Goal: Task Accomplishment & Management: Use online tool/utility

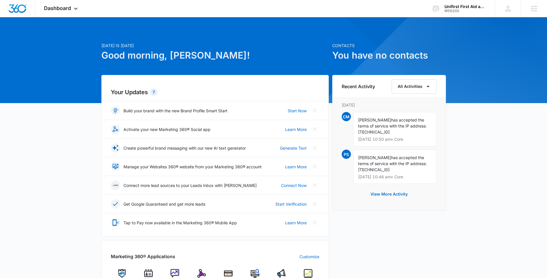
scroll to position [202, 0]
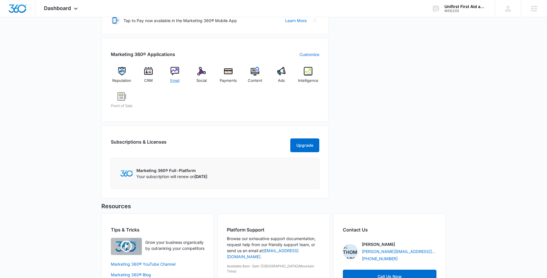
click at [169, 70] on div "Email" at bounding box center [175, 77] width 22 height 21
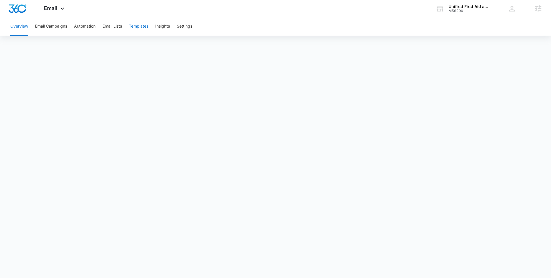
click at [140, 26] on button "Templates" at bounding box center [139, 26] width 20 height 18
click at [54, 26] on button "Email Campaigns" at bounding box center [51, 26] width 32 height 18
click at [142, 30] on button "Templates" at bounding box center [139, 26] width 20 height 18
click at [55, 28] on button "Email Campaigns" at bounding box center [51, 26] width 32 height 18
